Goal: Transaction & Acquisition: Download file/media

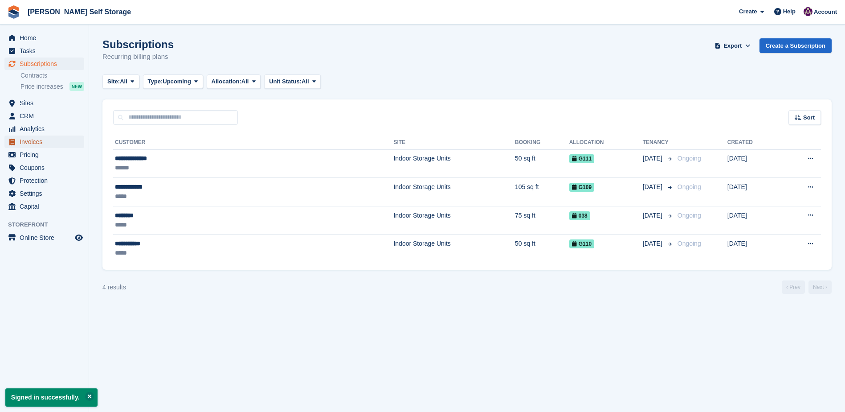
click at [44, 140] on span "Invoices" at bounding box center [46, 141] width 53 height 12
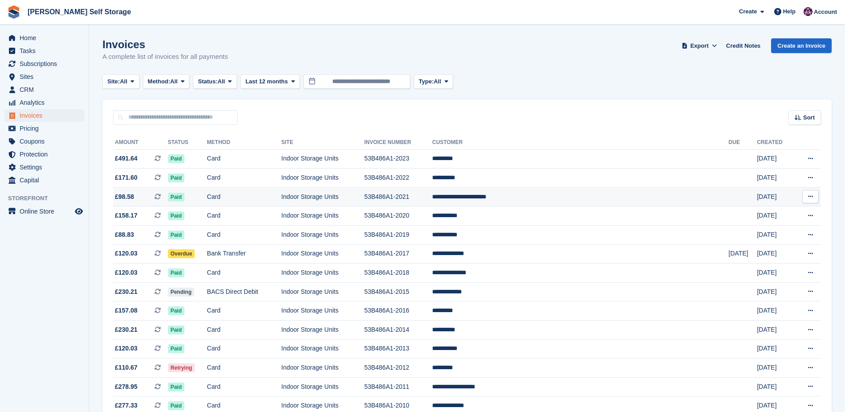
click at [814, 196] on button at bounding box center [810, 196] width 16 height 13
click at [771, 210] on p "Download PDF" at bounding box center [776, 214] width 78 height 12
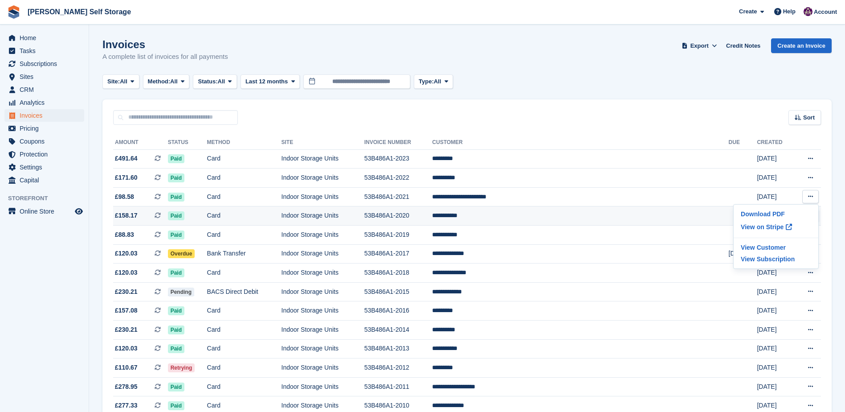
click at [729, 214] on td at bounding box center [743, 215] width 29 height 19
click at [808, 214] on icon at bounding box center [810, 215] width 5 height 6
click at [759, 231] on p "Download PDF" at bounding box center [776, 233] width 78 height 12
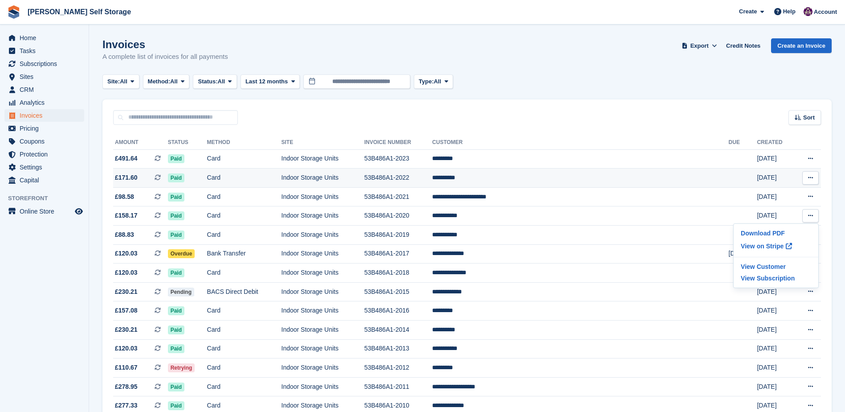
click at [804, 179] on button at bounding box center [810, 177] width 16 height 13
click at [778, 191] on p "Download PDF" at bounding box center [776, 195] width 78 height 12
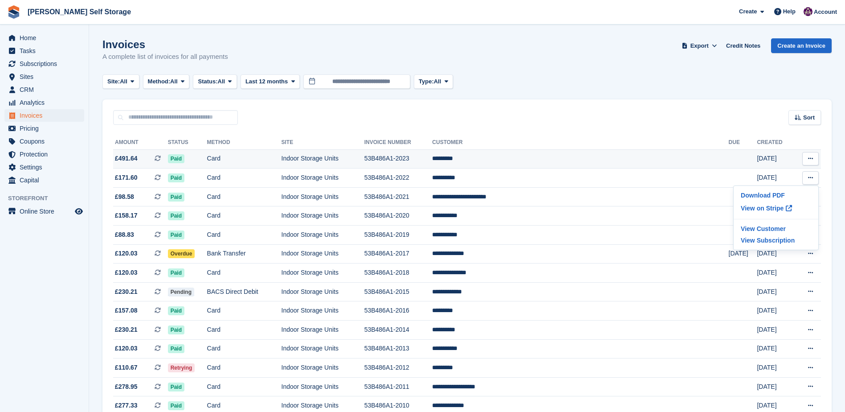
click at [809, 155] on button at bounding box center [810, 158] width 16 height 13
click at [775, 173] on p "Download PDF" at bounding box center [776, 176] width 78 height 12
